Goal: Find specific page/section: Find specific page/section

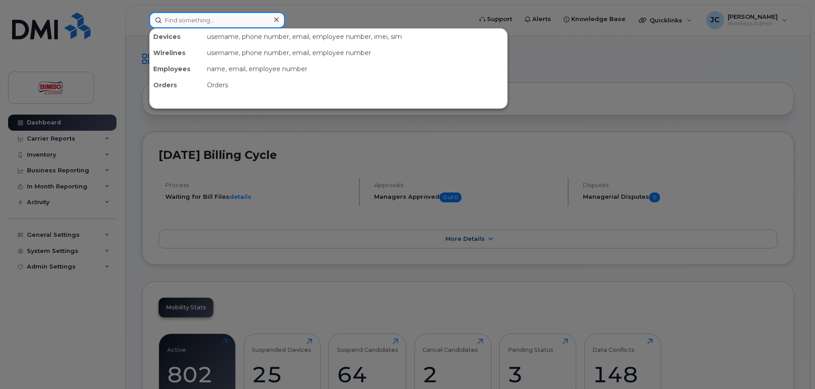
click at [222, 18] on input at bounding box center [217, 20] width 136 height 16
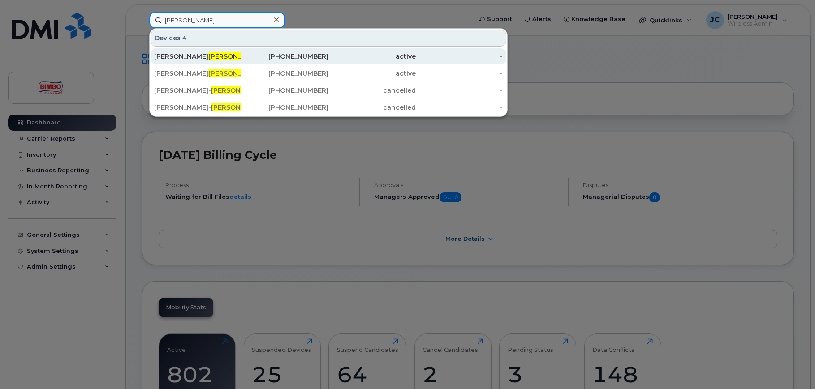
type input "rhea"
click at [224, 54] on div "Jean Francois Rhea ume" at bounding box center [197, 56] width 87 height 9
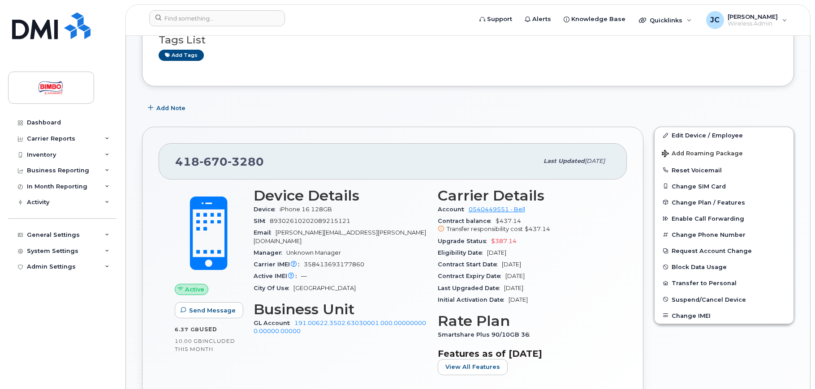
scroll to position [91, 0]
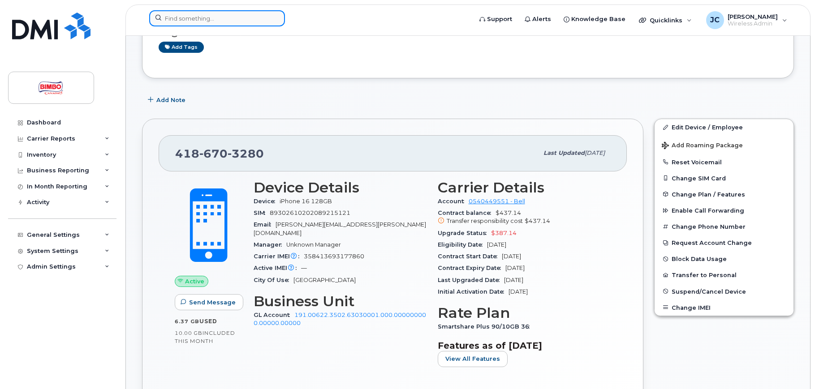
click at [216, 17] on input at bounding box center [217, 18] width 136 height 16
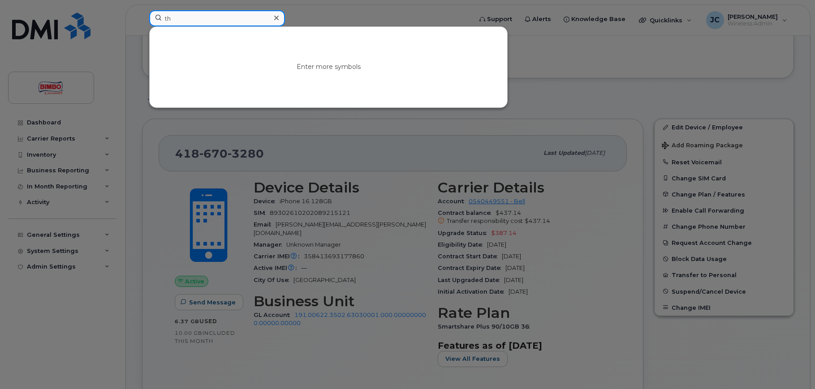
type input "t"
click at [200, 15] on input at bounding box center [217, 18] width 136 height 16
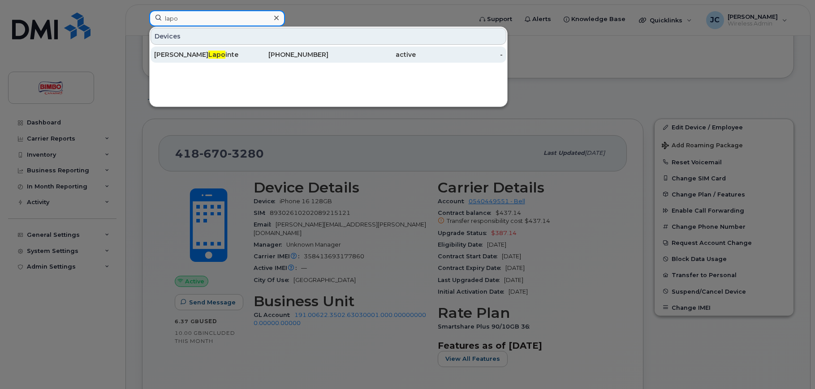
type input "lapo"
click at [208, 53] on span "Lapo" at bounding box center [216, 55] width 17 height 8
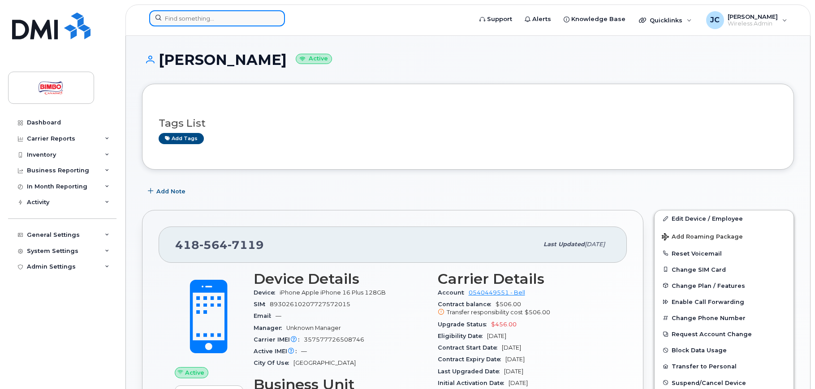
click at [204, 18] on input at bounding box center [217, 18] width 136 height 16
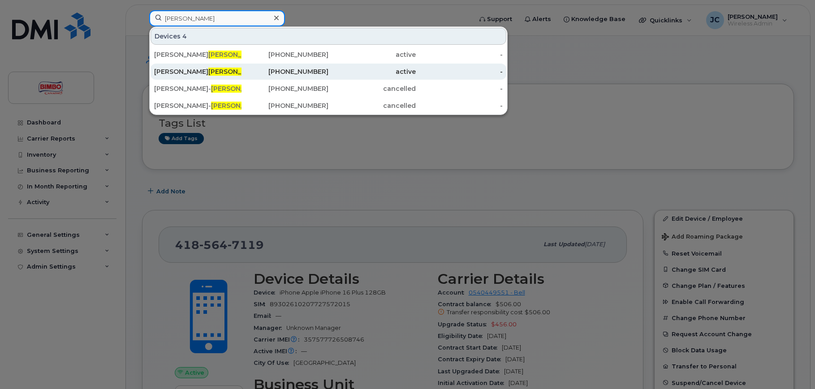
type input "rhea"
click at [194, 69] on div "Jean-francois Rhea ume" at bounding box center [197, 71] width 87 height 9
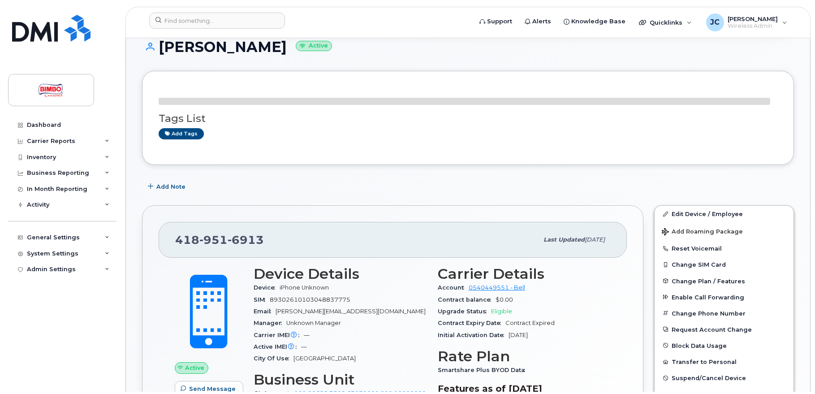
scroll to position [168, 0]
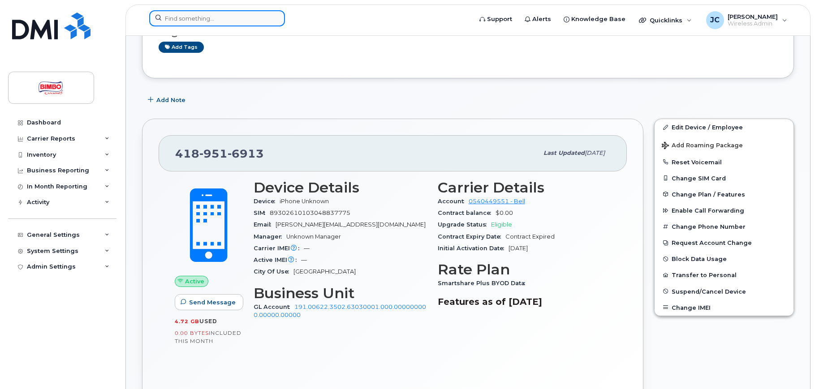
click at [208, 17] on input at bounding box center [217, 18] width 136 height 16
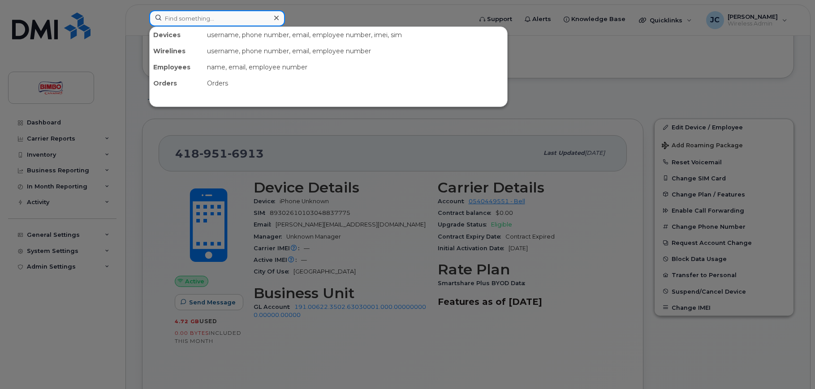
paste input "MKC6LXGQDG"
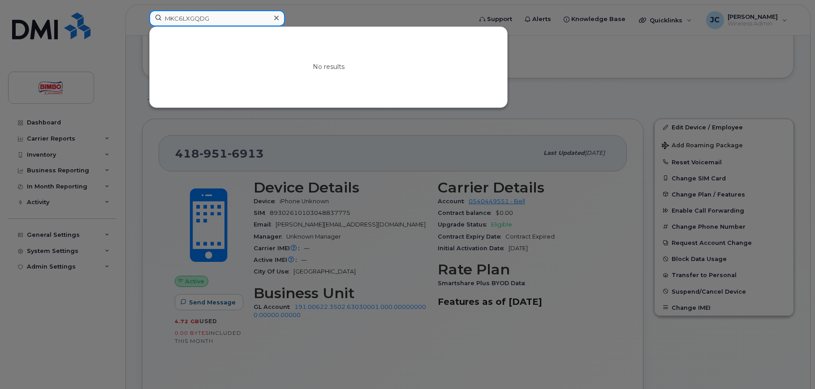
type input "MKC6LXGQDG"
click at [552, 63] on div at bounding box center [407, 194] width 815 height 389
click at [347, 12] on div at bounding box center [407, 194] width 815 height 389
drag, startPoint x: 234, startPoint y: 16, endPoint x: 104, endPoint y: 22, distance: 129.7
click at [149, 22] on input "MKC6LXGQDG" at bounding box center [217, 18] width 136 height 16
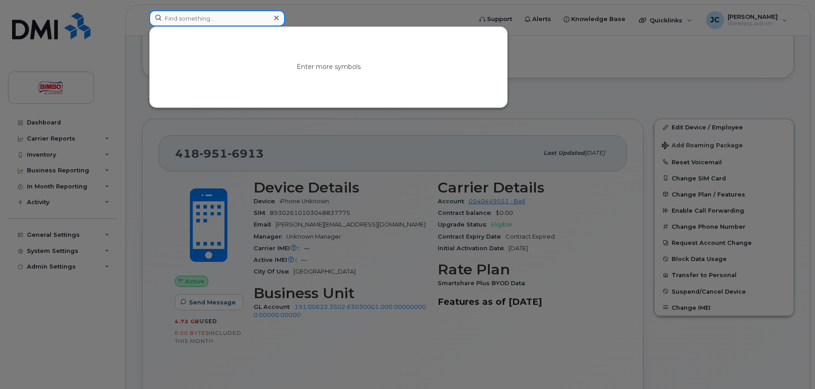
paste input "MKC6LXGQDG"
type input "MKC6LXGQDG"
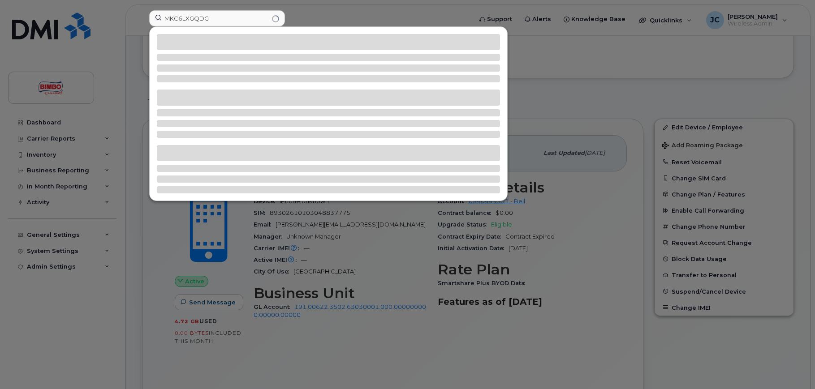
click at [349, 16] on div at bounding box center [407, 194] width 815 height 389
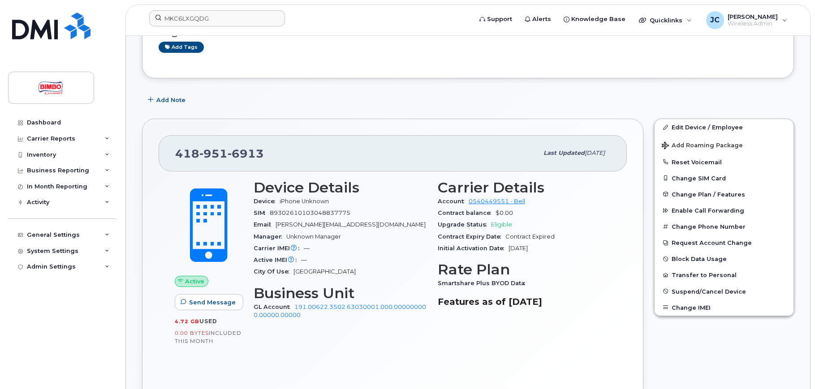
drag, startPoint x: 271, startPoint y: 212, endPoint x: 352, endPoint y: 212, distance: 81.6
click at [352, 212] on div "SIM [TECHNICAL_ID]" at bounding box center [340, 214] width 173 height 12
click at [379, 32] on header "MKC6LXGQDG Support Alerts Knowledge Base Quicklinks Suspend / Cancel Device Cha…" at bounding box center [467, 19] width 685 height 31
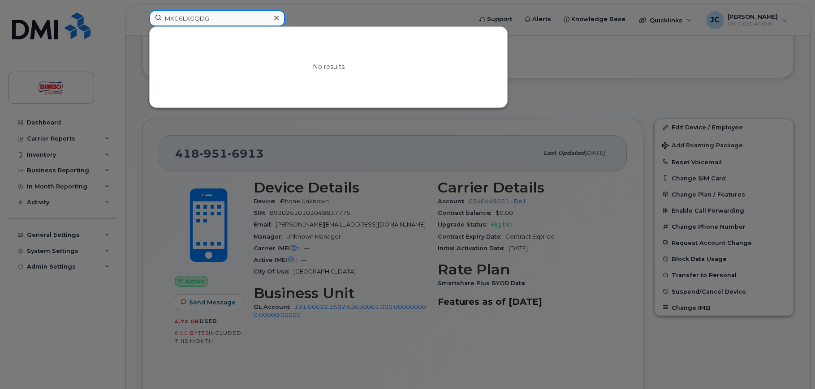
drag, startPoint x: 220, startPoint y: 20, endPoint x: 116, endPoint y: 20, distance: 104.0
click at [149, 20] on input "MKC6LXGQDG" at bounding box center [217, 18] width 136 height 16
paste input "352548867052815"
type input "352548867052815"
click at [529, 43] on div at bounding box center [407, 194] width 815 height 389
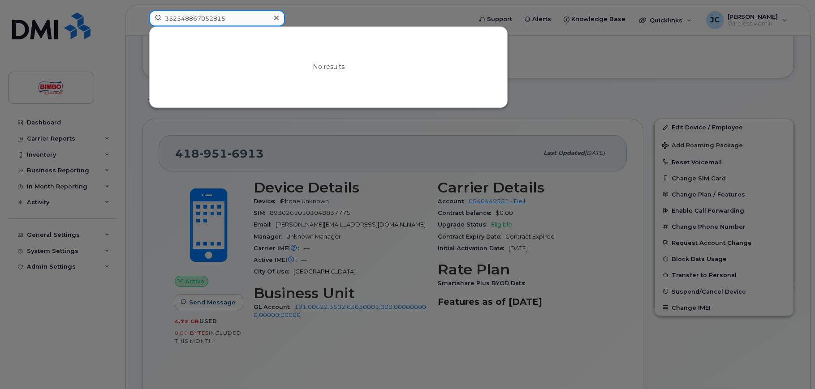
click at [262, 16] on input "352548867052815" at bounding box center [217, 18] width 136 height 16
click at [315, 15] on div at bounding box center [407, 194] width 815 height 389
drag, startPoint x: 247, startPoint y: 18, endPoint x: 172, endPoint y: 16, distance: 75.3
click at [172, 16] on input "352548867052815" at bounding box center [217, 18] width 136 height 16
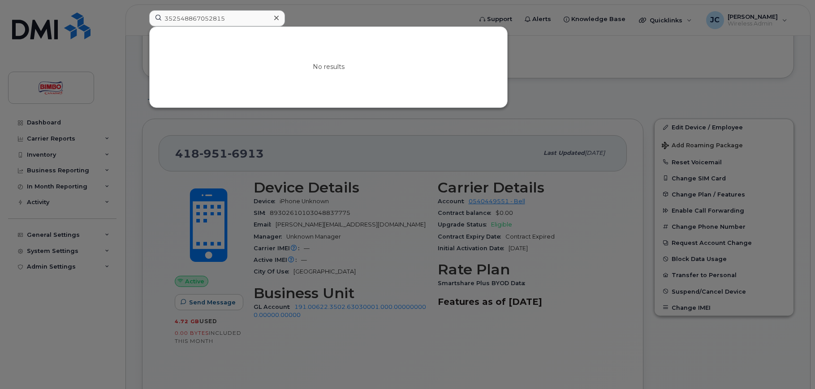
click at [324, 27] on div "No results" at bounding box center [329, 67] width 358 height 81
click at [358, 18] on div at bounding box center [407, 194] width 815 height 389
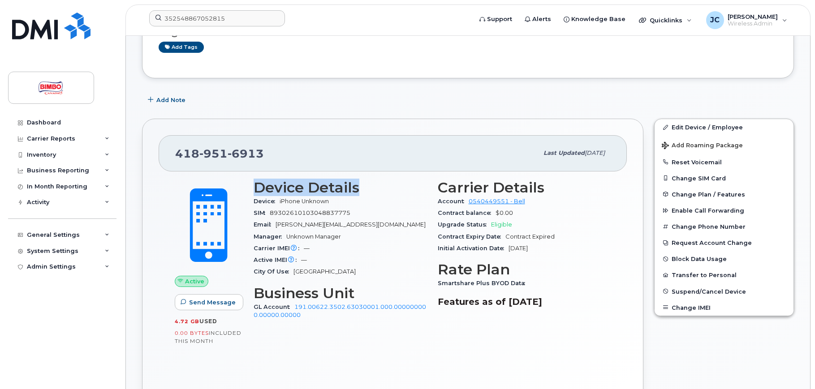
drag, startPoint x: 256, startPoint y: 185, endPoint x: 358, endPoint y: 188, distance: 101.3
click at [358, 188] on h3 "Device Details" at bounding box center [340, 188] width 173 height 16
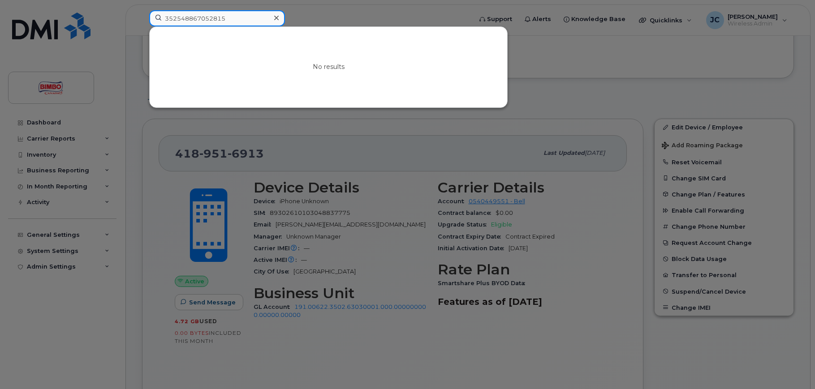
drag, startPoint x: 169, startPoint y: 17, endPoint x: 116, endPoint y: 13, distance: 53.4
click at [149, 13] on input "352548867052815" at bounding box center [217, 18] width 136 height 16
click at [332, 11] on div at bounding box center [407, 194] width 815 height 389
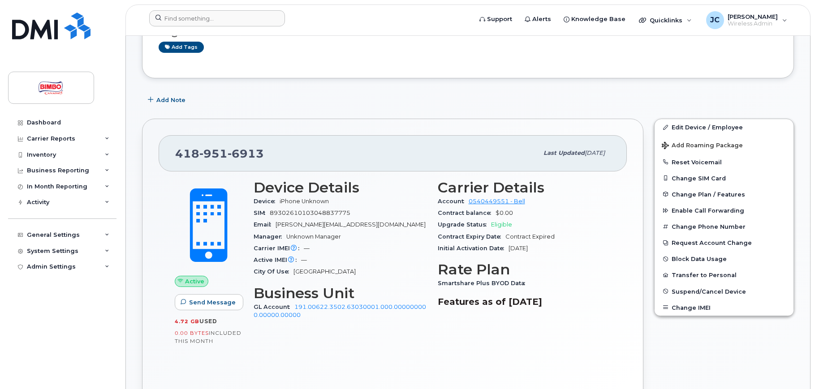
click at [405, 59] on div "Tags List Add tags" at bounding box center [468, 35] width 619 height 53
